Goal: Task Accomplishment & Management: Manage account settings

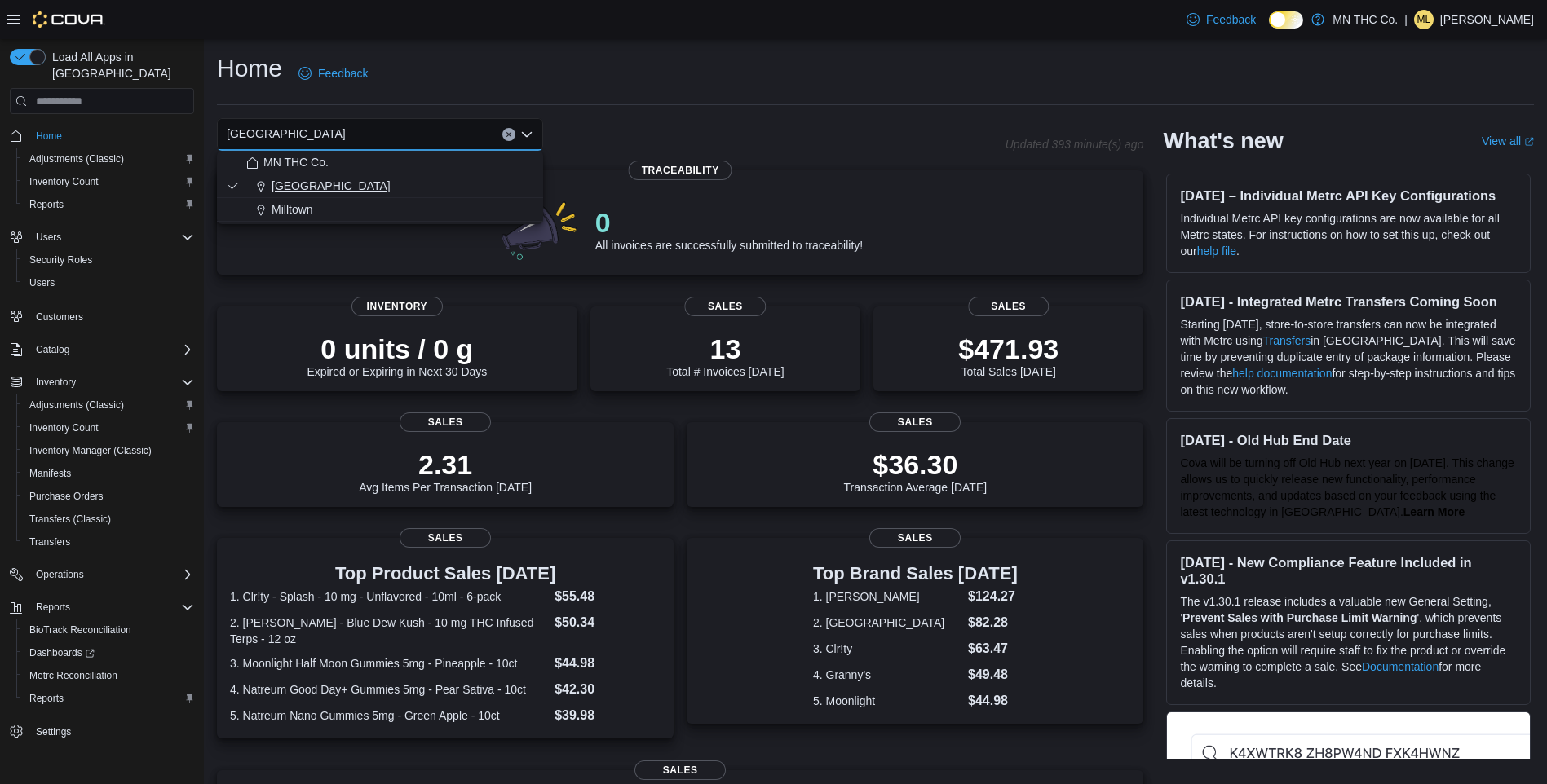
click at [314, 183] on span "[GEOGRAPHIC_DATA]" at bounding box center [331, 185] width 119 height 16
click at [529, 137] on icon "Open list of options" at bounding box center [527, 133] width 13 height 13
click at [309, 202] on span "Milltown" at bounding box center [292, 209] width 41 height 16
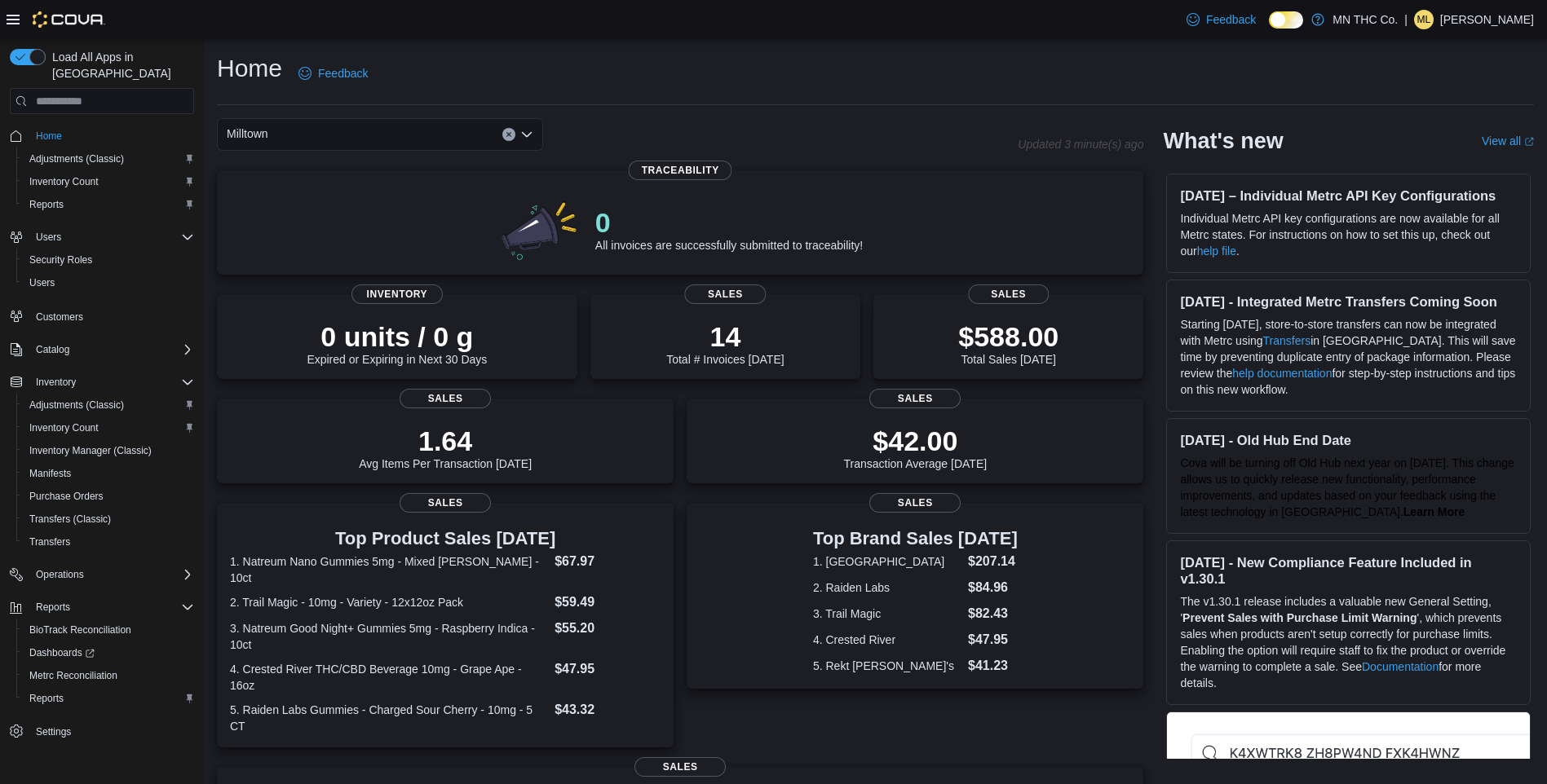
click at [1490, 19] on p "[PERSON_NAME]" at bounding box center [1487, 19] width 94 height 19
click at [1413, 163] on span "Sign Out" at bounding box center [1429, 160] width 44 height 16
